Goal: Check status

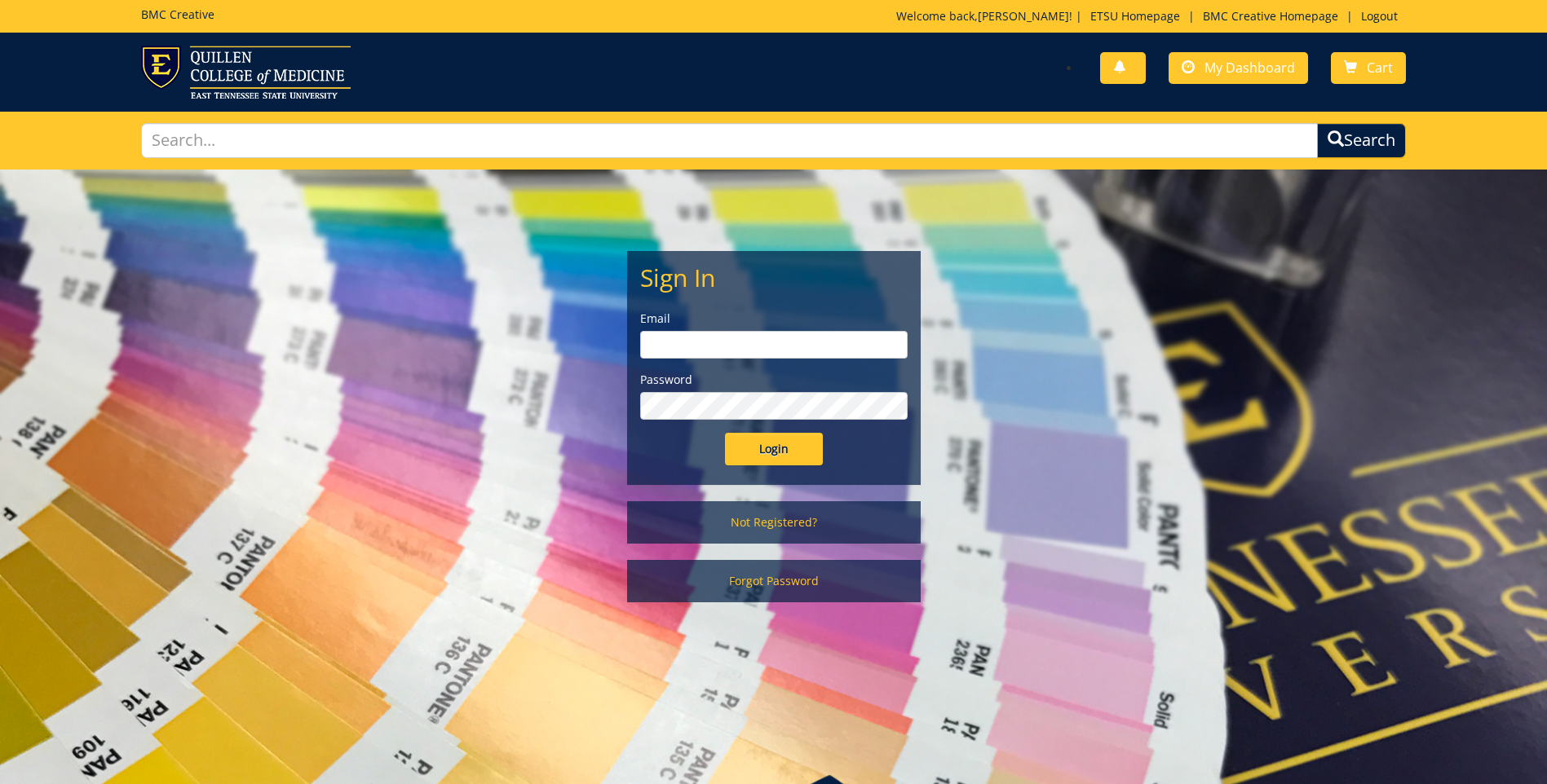
type input "[EMAIL_ADDRESS][DOMAIN_NAME]"
click at [774, 446] on input "Login" at bounding box center [774, 449] width 98 height 32
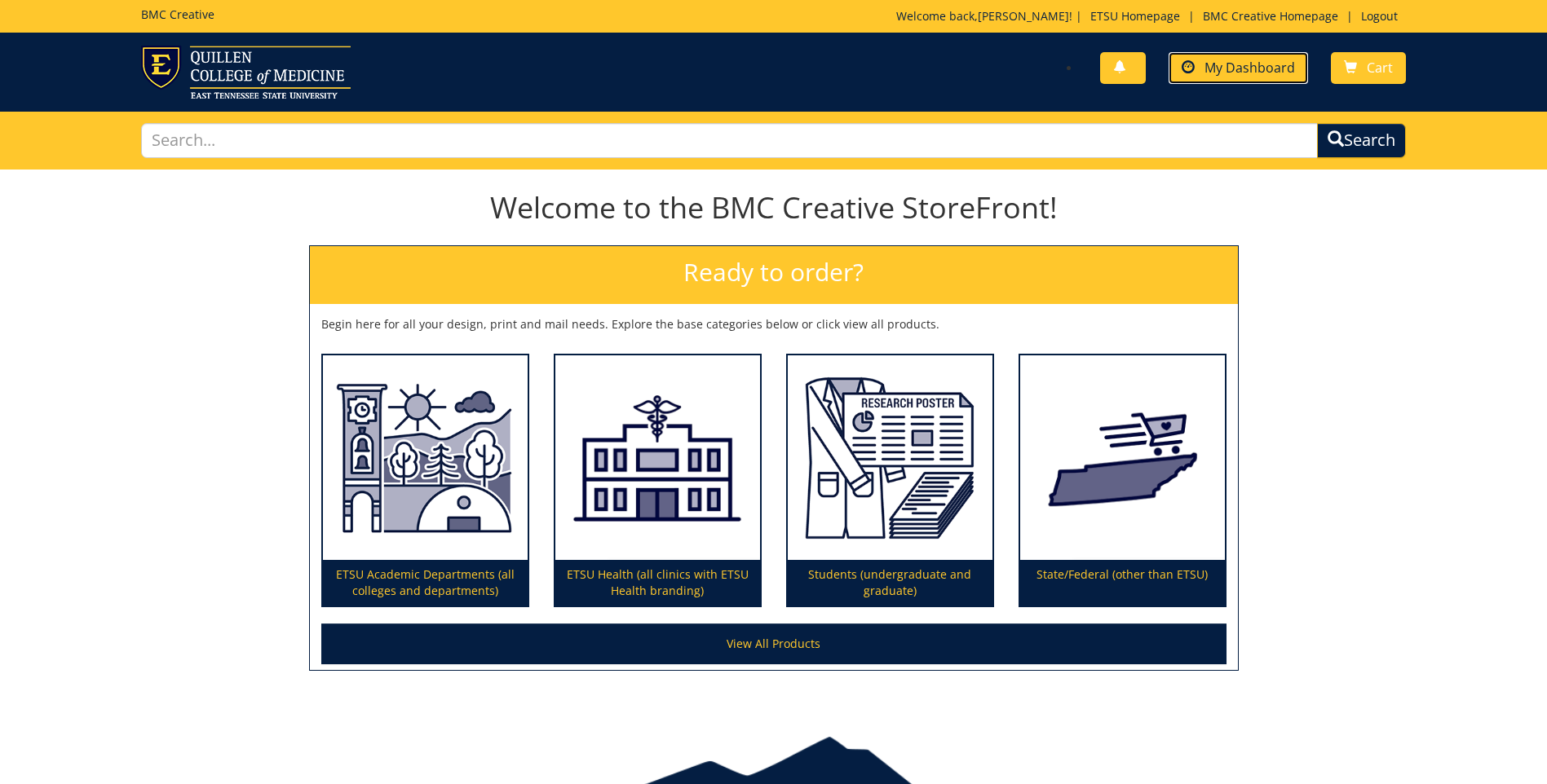
click at [1218, 77] on link "My Dashboard" at bounding box center [1238, 68] width 140 height 32
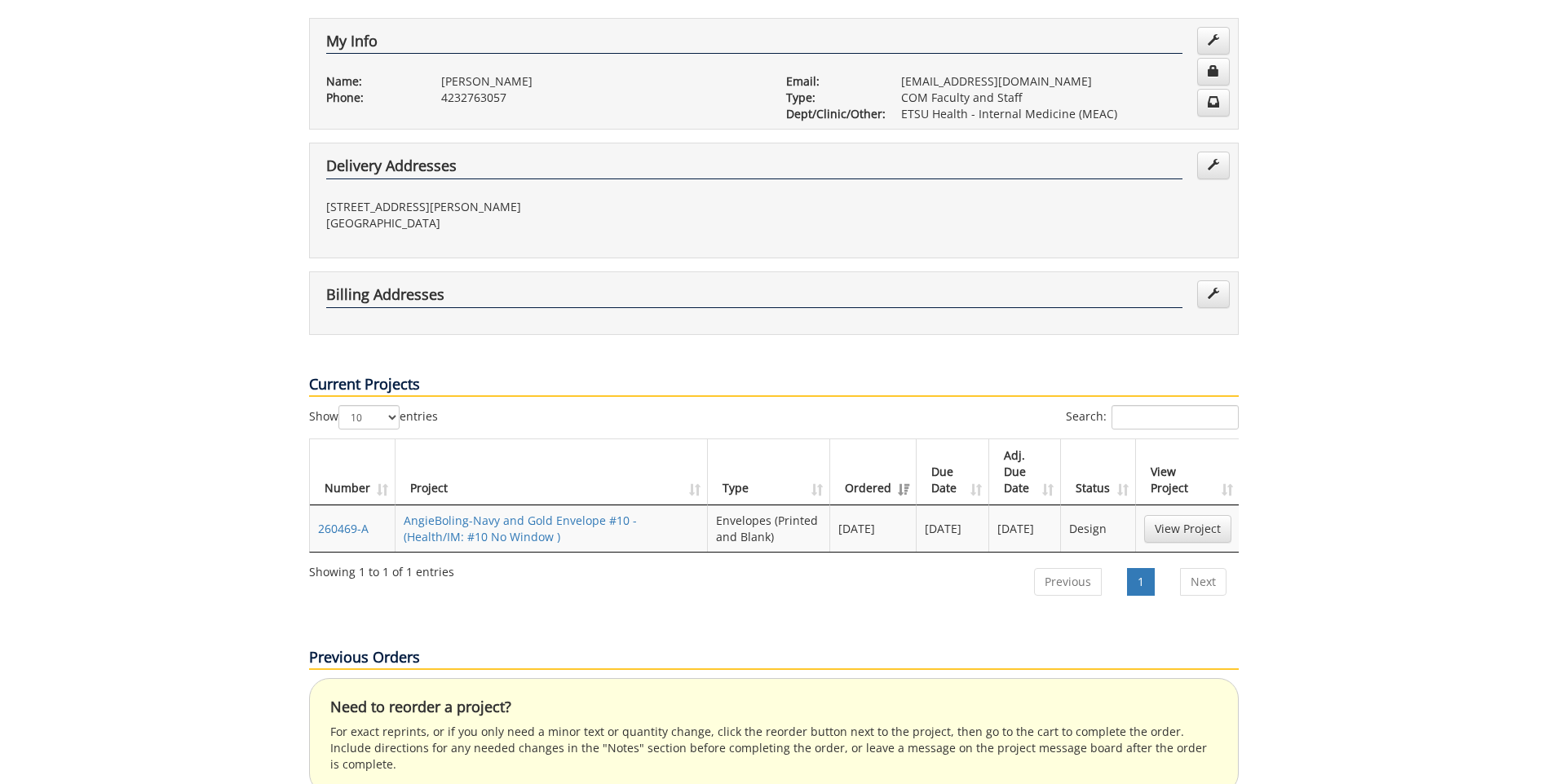
scroll to position [326, 0]
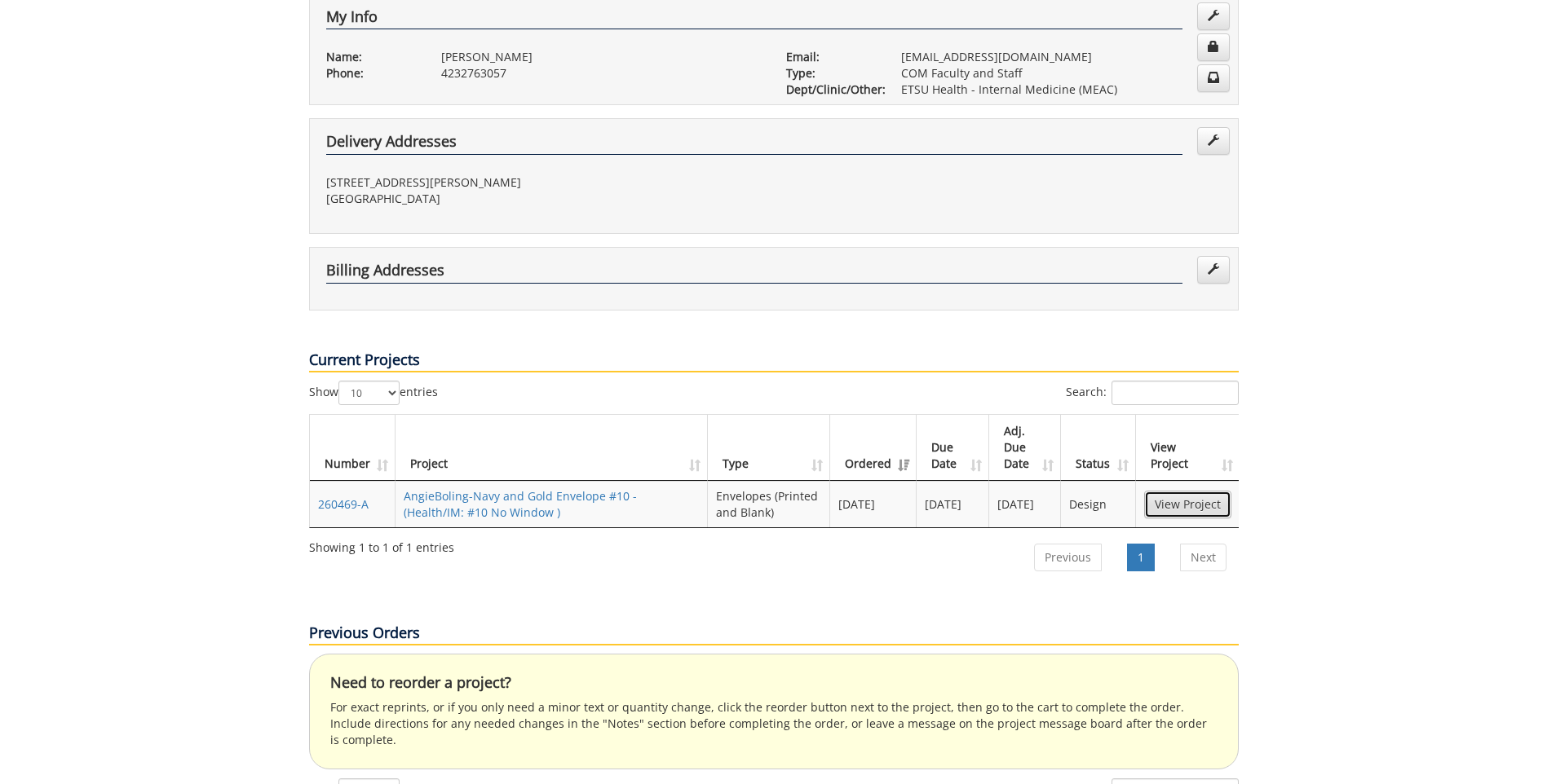
click at [1184, 491] on link "View Project" at bounding box center [1188, 504] width 87 height 27
